Goal: Task Accomplishment & Management: Use online tool/utility

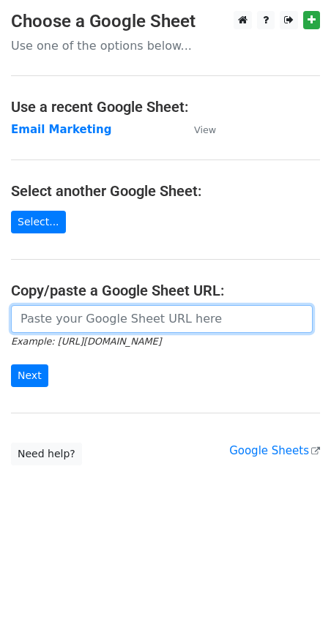
click at [80, 327] on input "url" at bounding box center [162, 319] width 302 height 28
type input "[URL][DOMAIN_NAME]"
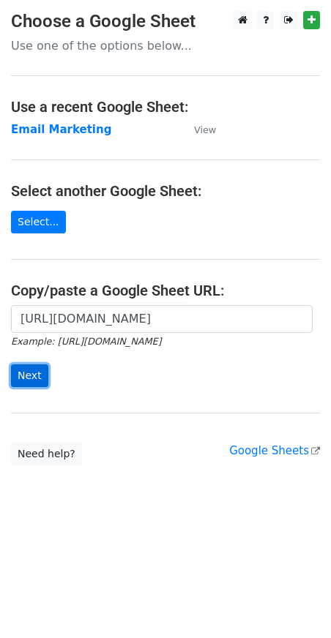
click at [42, 372] on input "Next" at bounding box center [29, 376] width 37 height 23
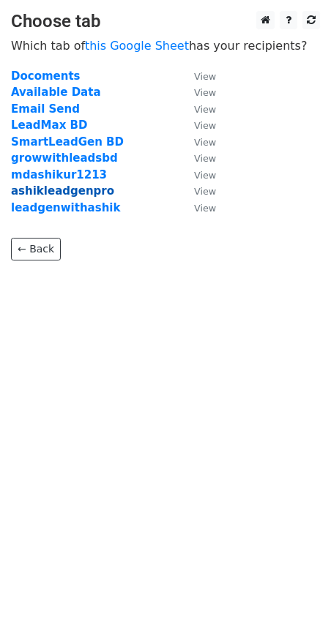
click at [61, 190] on strong "ashikleadgenpro" at bounding box center [62, 191] width 103 height 13
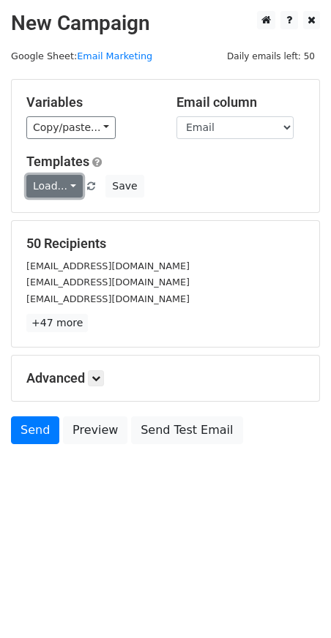
click at [74, 176] on link "Load..." at bounding box center [54, 186] width 56 height 23
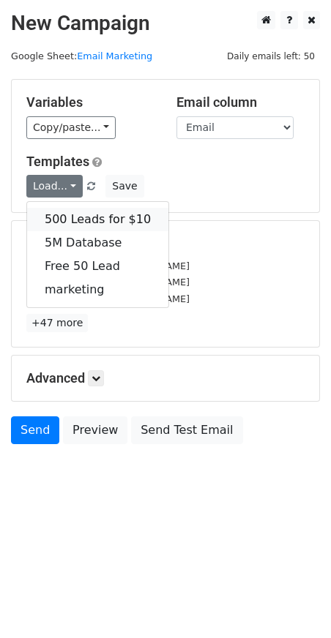
click at [111, 216] on link "500 Leads for $10" at bounding box center [97, 219] width 141 height 23
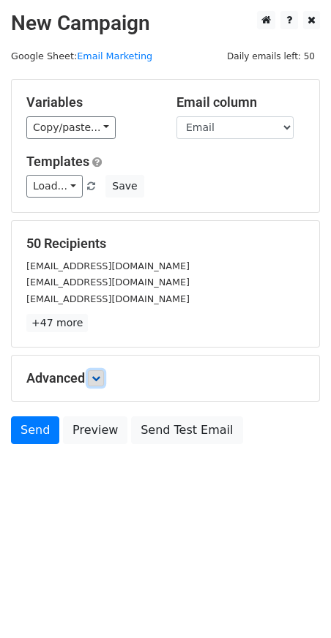
click at [100, 378] on icon at bounding box center [96, 378] width 9 height 9
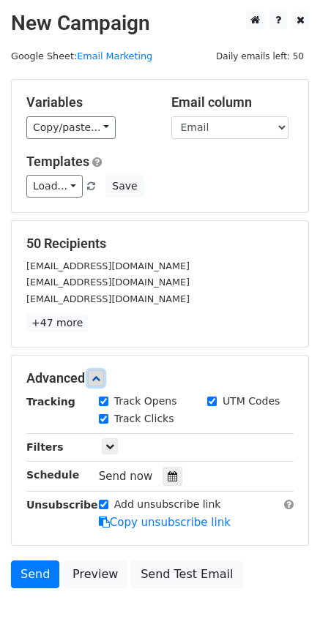
click at [100, 377] on icon at bounding box center [96, 378] width 9 height 9
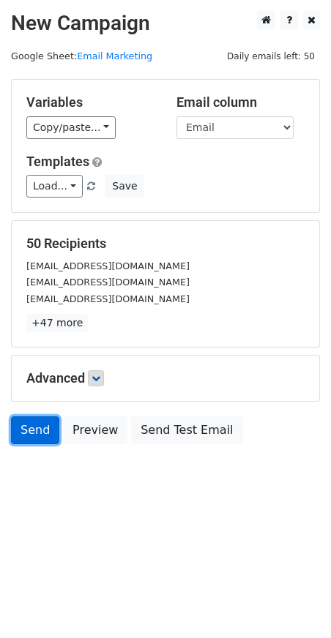
click at [39, 428] on link "Send" at bounding box center [35, 431] width 48 height 28
